Goal: Transaction & Acquisition: Purchase product/service

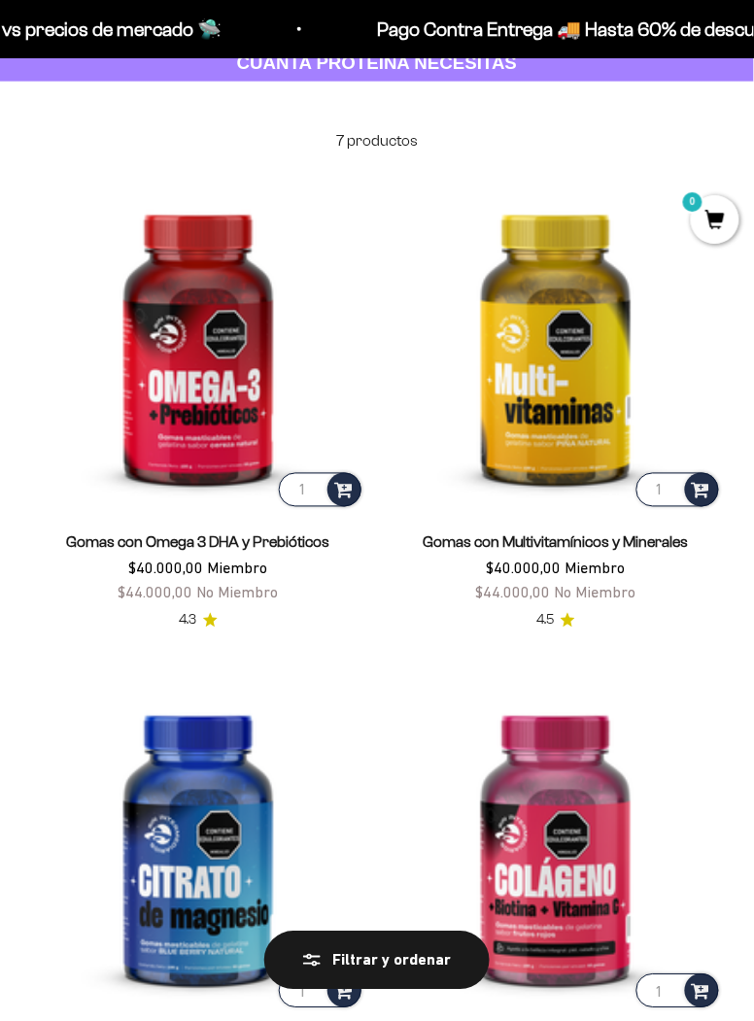
scroll to position [121, 0]
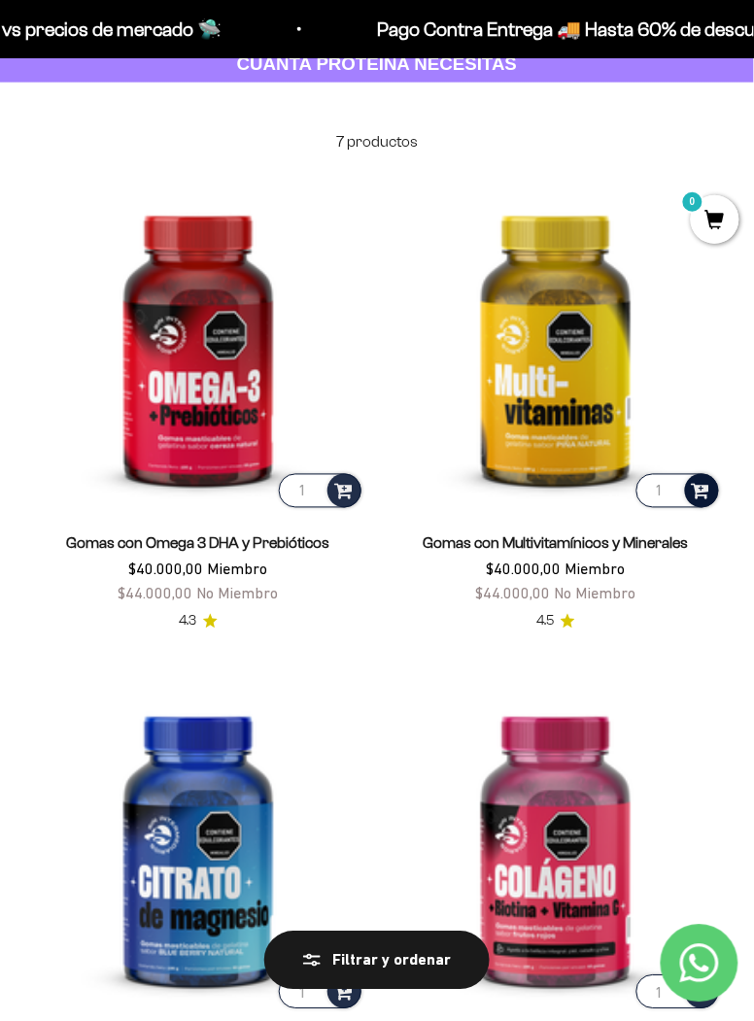
click at [704, 485] on span at bounding box center [701, 490] width 18 height 22
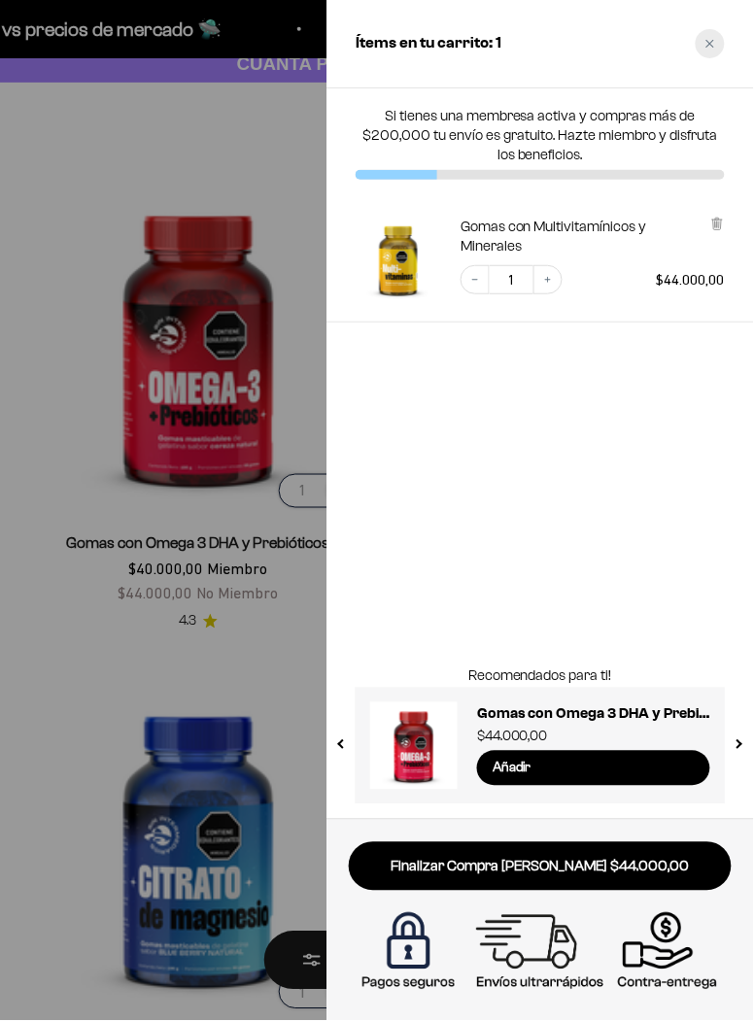
click at [702, 50] on div "Close cart" at bounding box center [710, 43] width 29 height 29
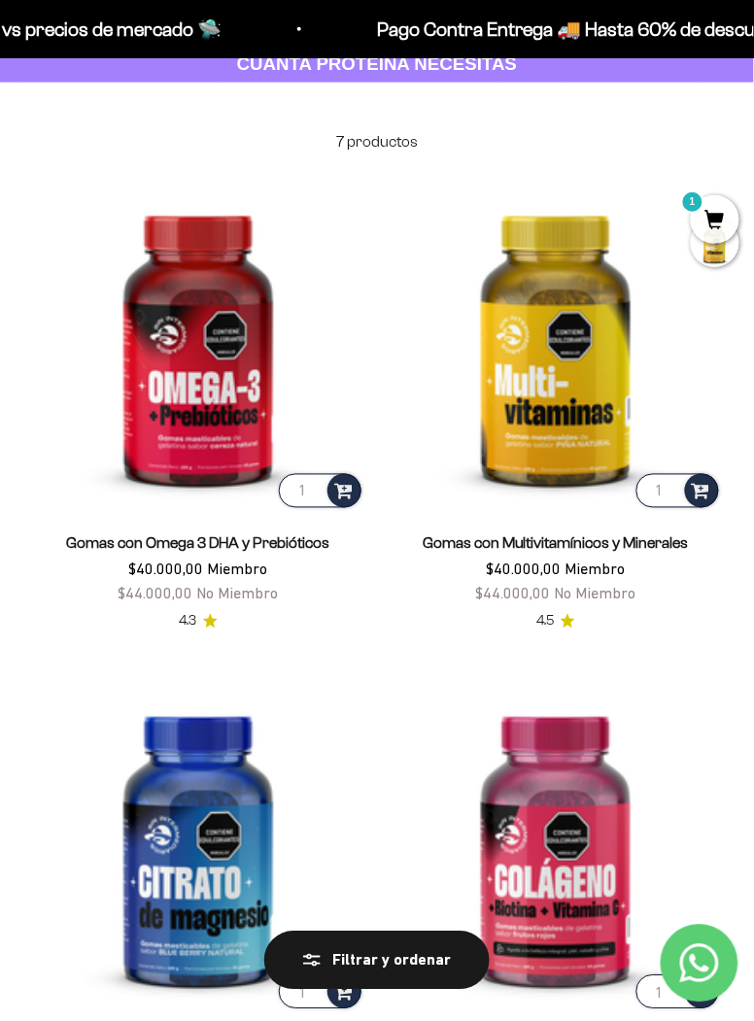
click at [212, 451] on img at bounding box center [198, 345] width 334 height 334
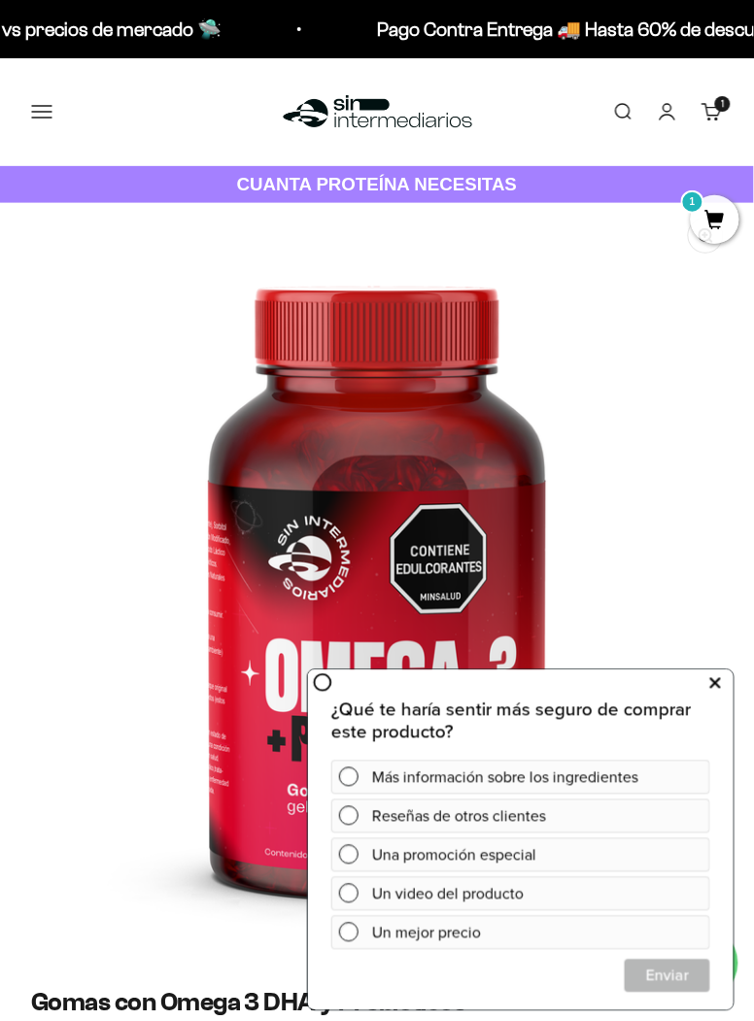
click at [711, 690] on icon at bounding box center [715, 682] width 11 height 25
